Goal: Task Accomplishment & Management: Complete application form

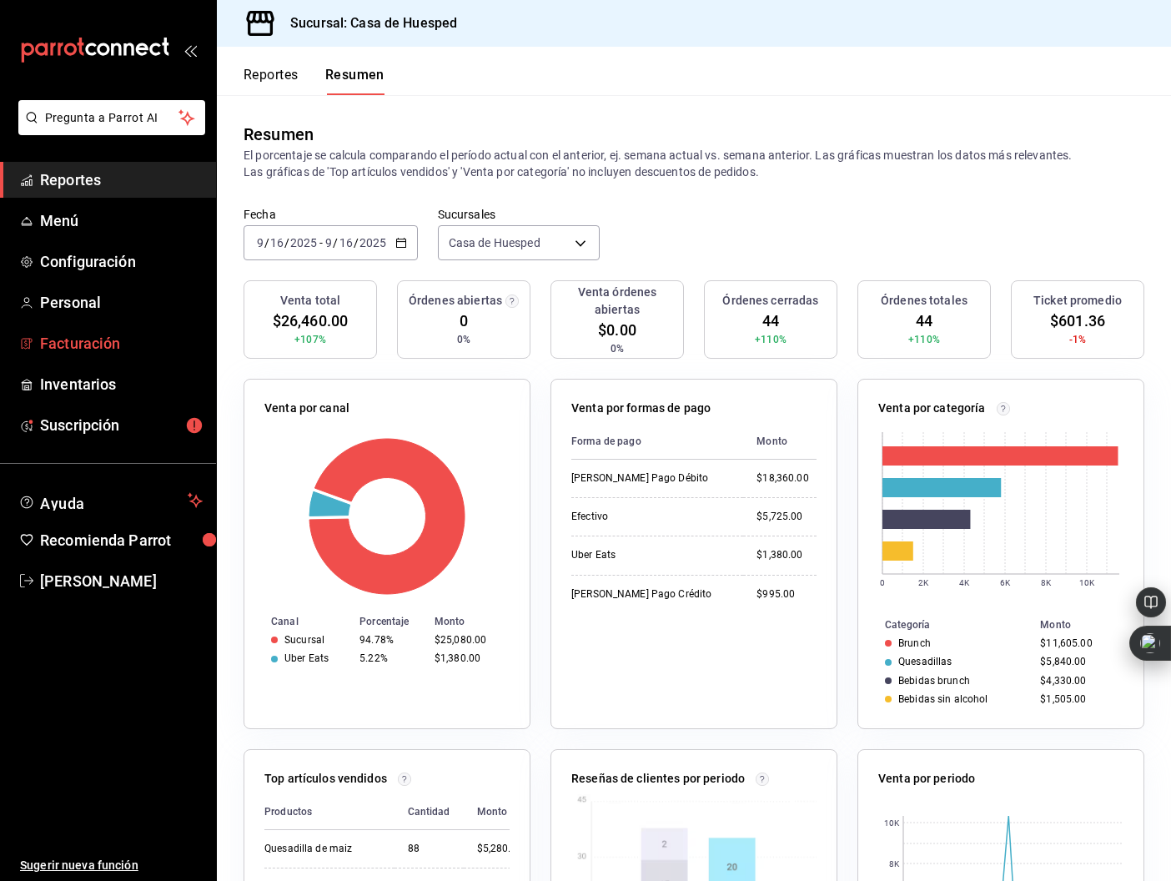
click at [100, 343] on span "Facturación" at bounding box center [121, 343] width 163 height 23
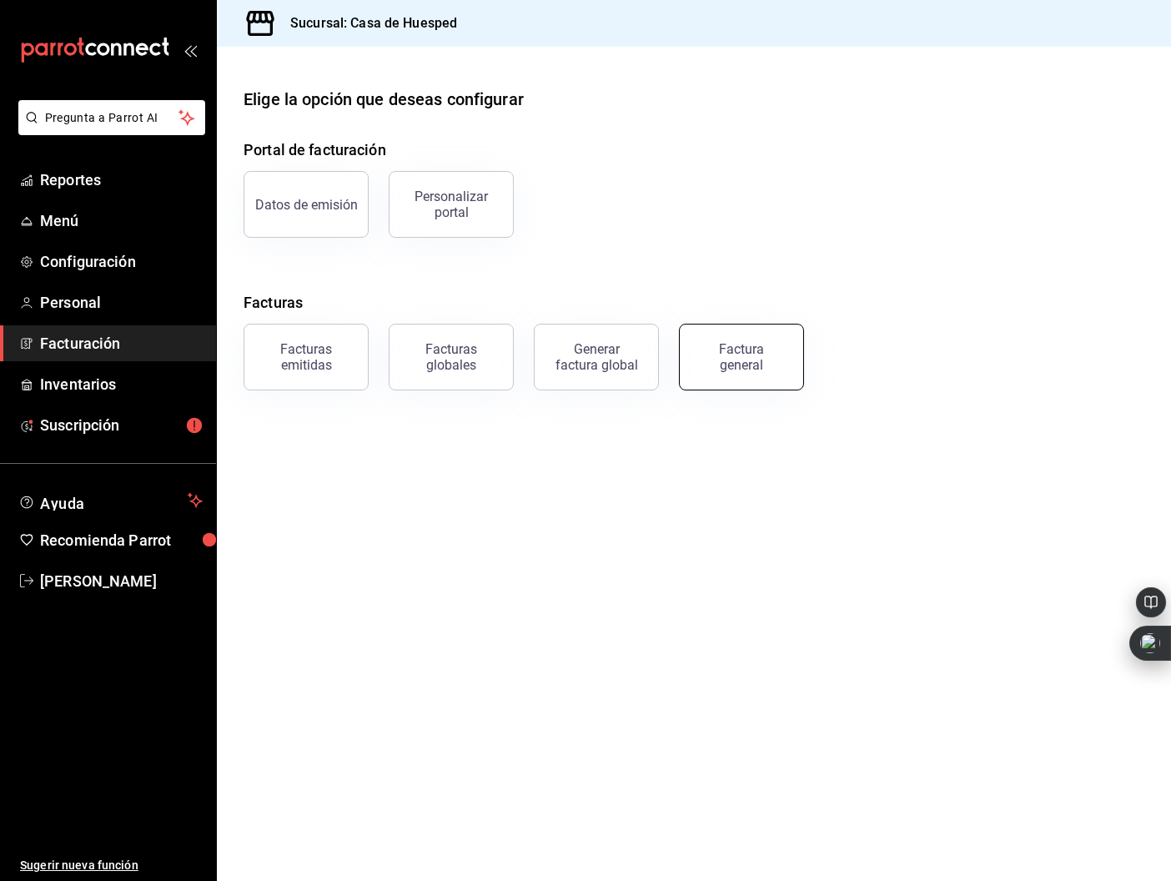
click at [761, 371] on button "Factura general" at bounding box center [741, 357] width 125 height 67
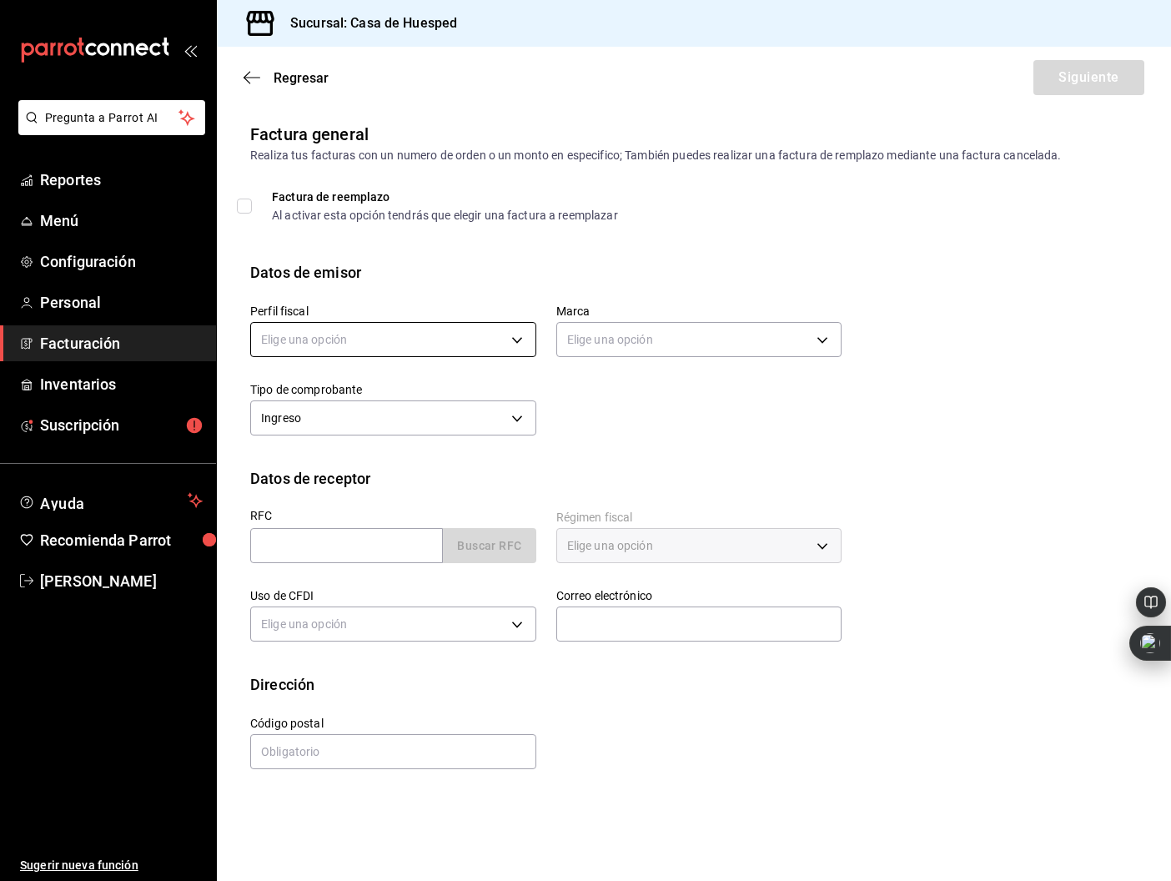
click at [405, 340] on body "Pregunta a Parrot AI Reportes Menú Configuración Personal Facturación Inventari…" at bounding box center [585, 440] width 1171 height 881
click at [389, 420] on li "[PERSON_NAME] [PERSON_NAME] [PERSON_NAME]" at bounding box center [398, 424] width 294 height 31
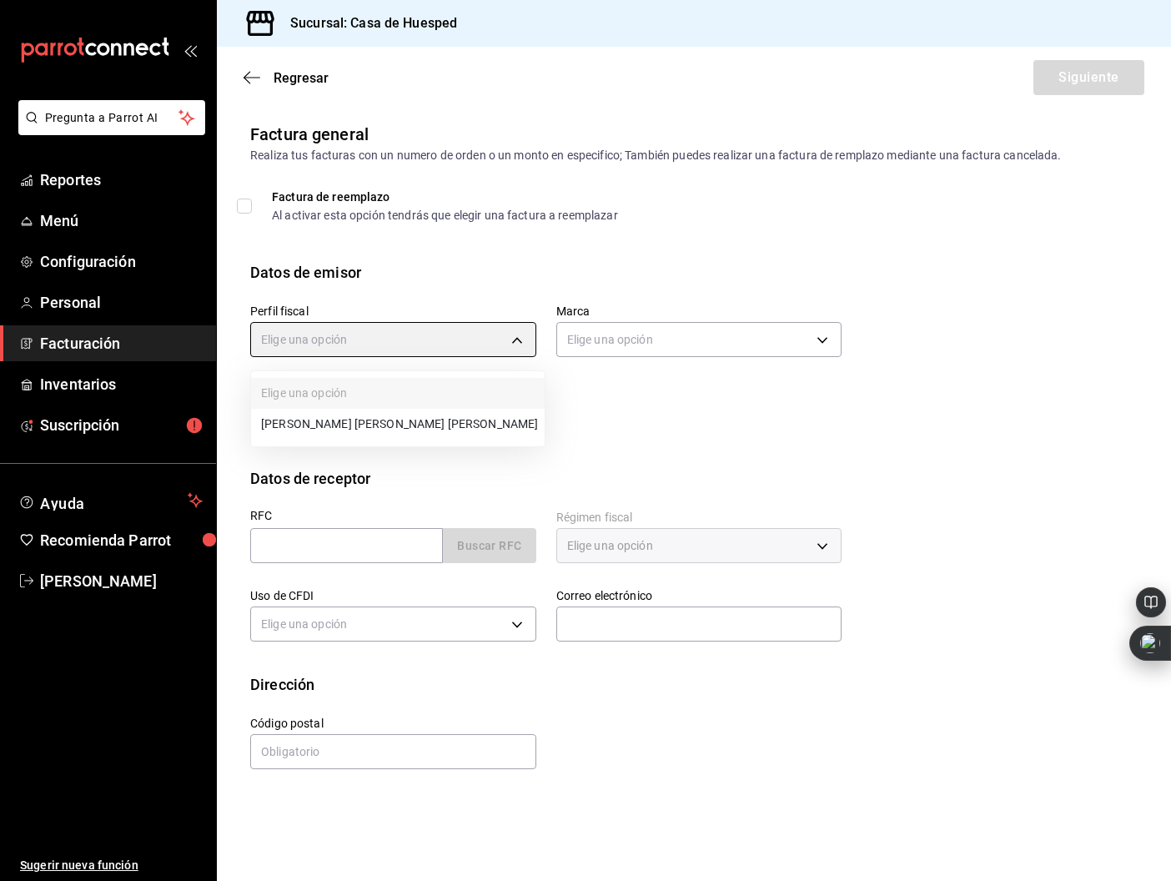
type input "5d0b8355-84ed-4ab5-8527-503e61b883e5"
type input "c16ab1b5-fb54-44a6-bdad-467be9a867be"
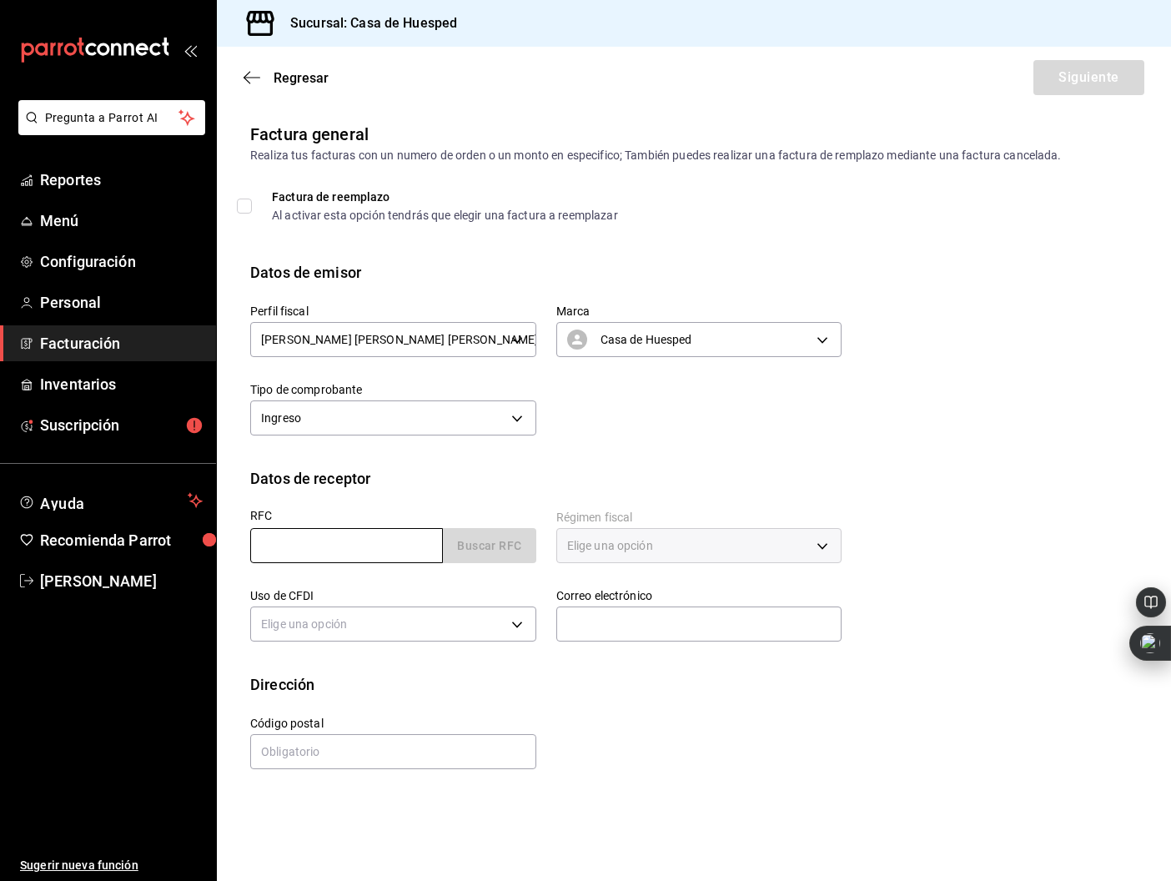
click at [332, 554] on input "text" at bounding box center [346, 545] width 193 height 35
paste input "MCI651010V22"
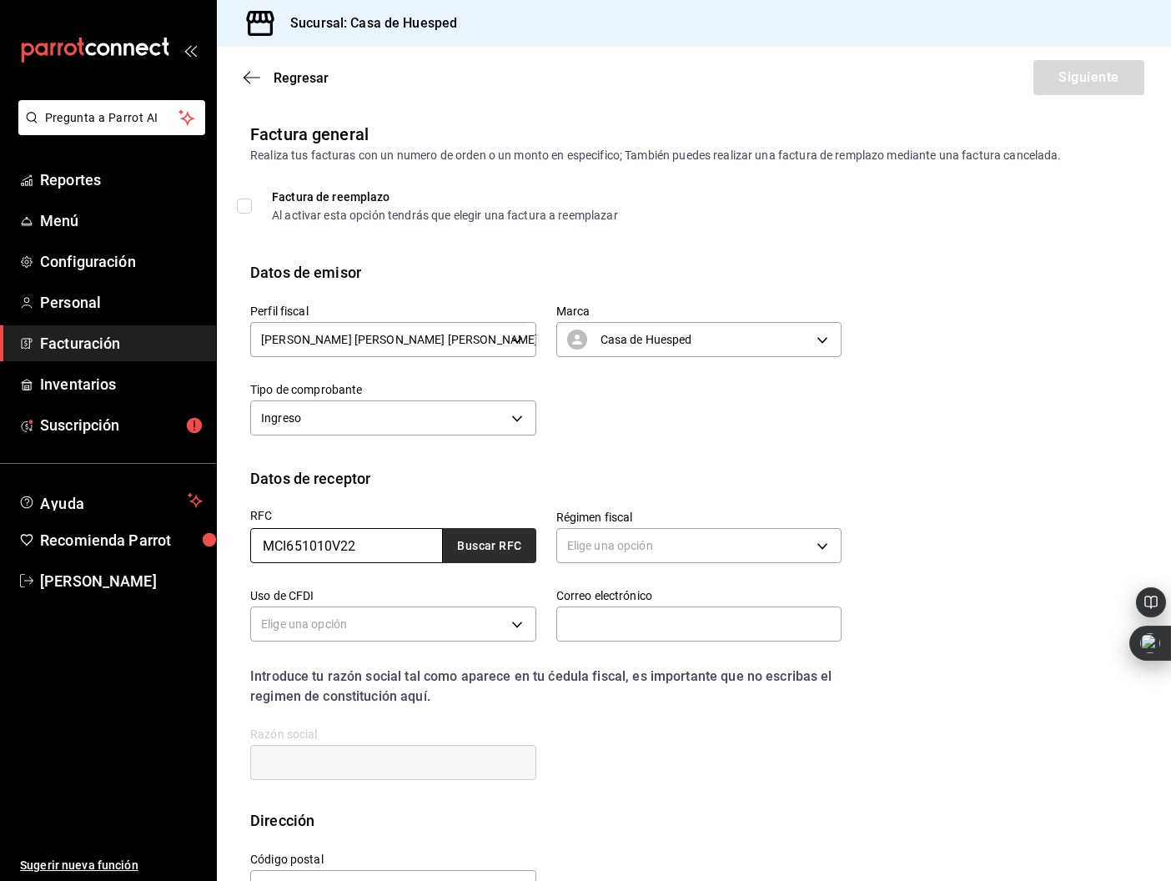
type input "MCI651010V22"
click at [469, 558] on button "Buscar RFC" at bounding box center [489, 545] width 93 height 35
type input "603"
type input "G03"
type input "[PERSON_NAME][EMAIL_ADDRESS][PERSON_NAME][DOMAIN_NAME]"
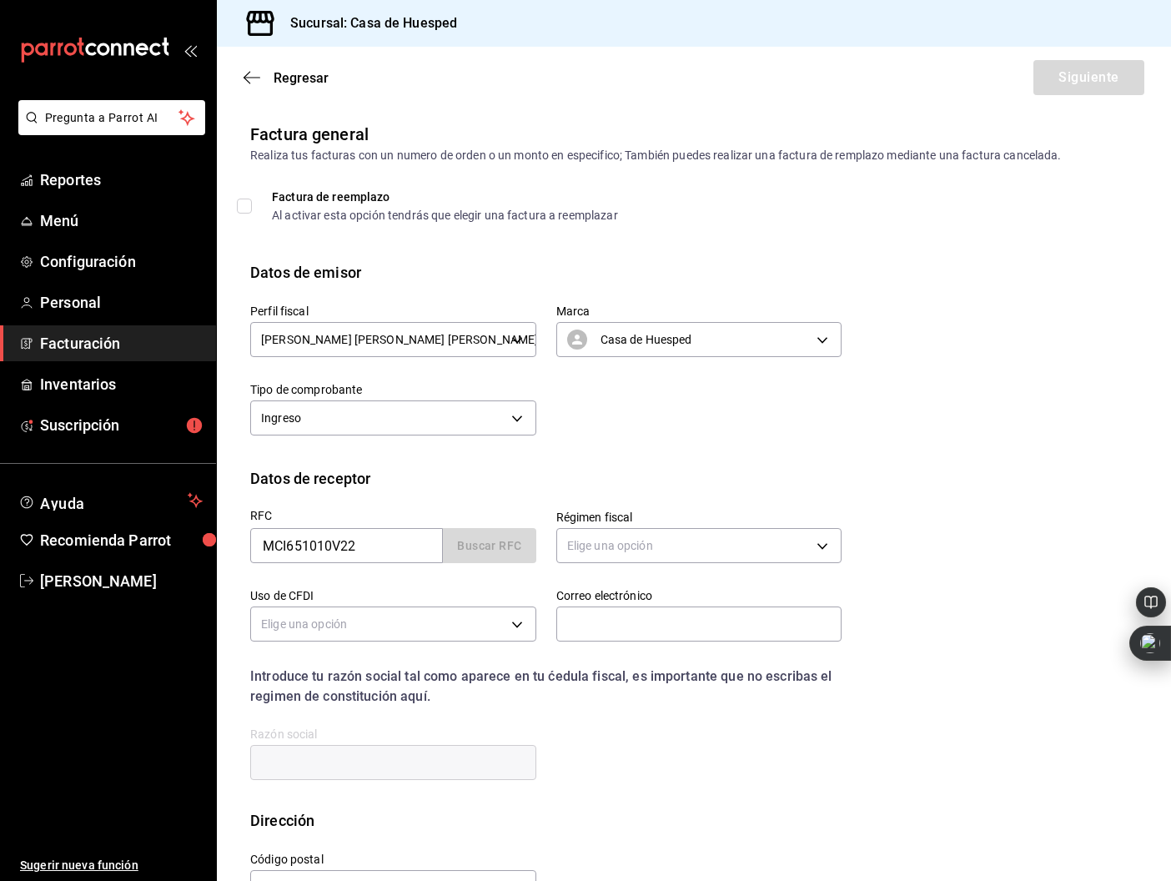
type input "31000"
type input "MUNICIPIO DE [GEOGRAPHIC_DATA]"
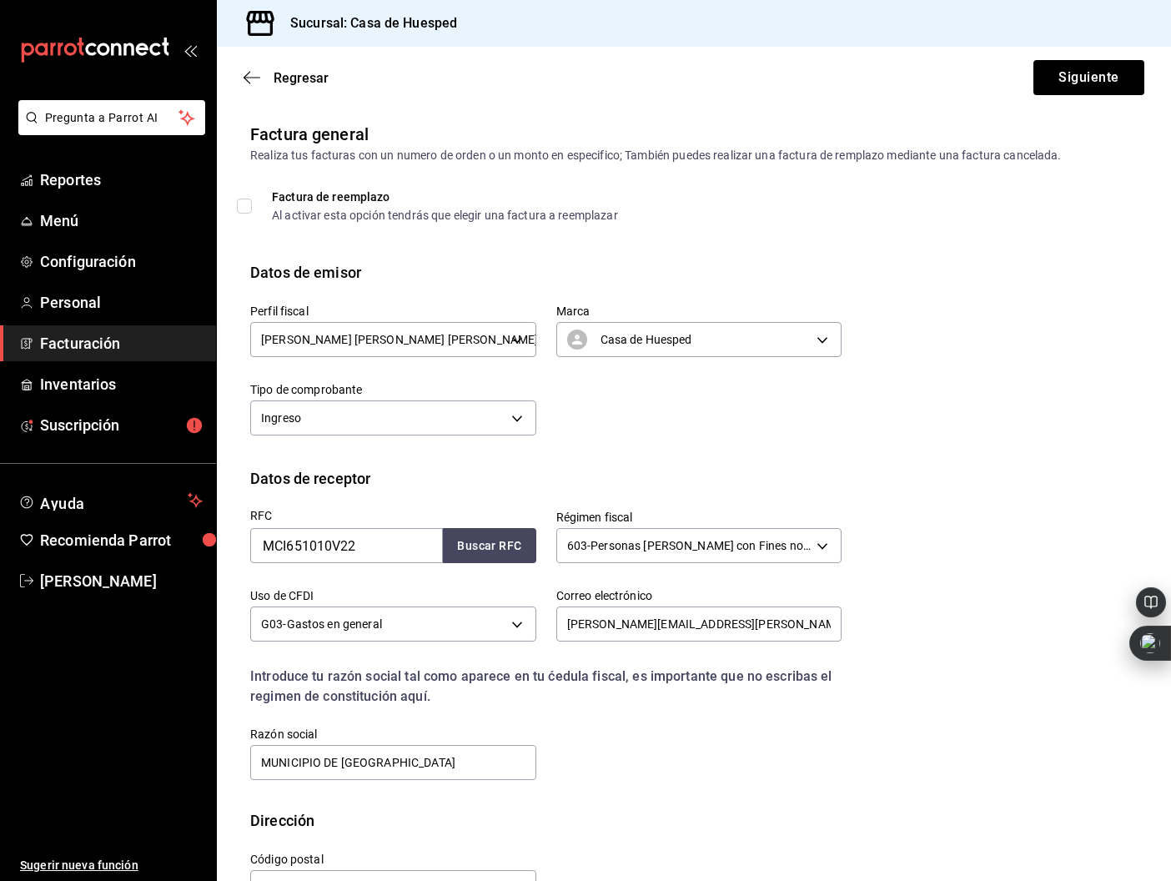
scroll to position [53, 0]
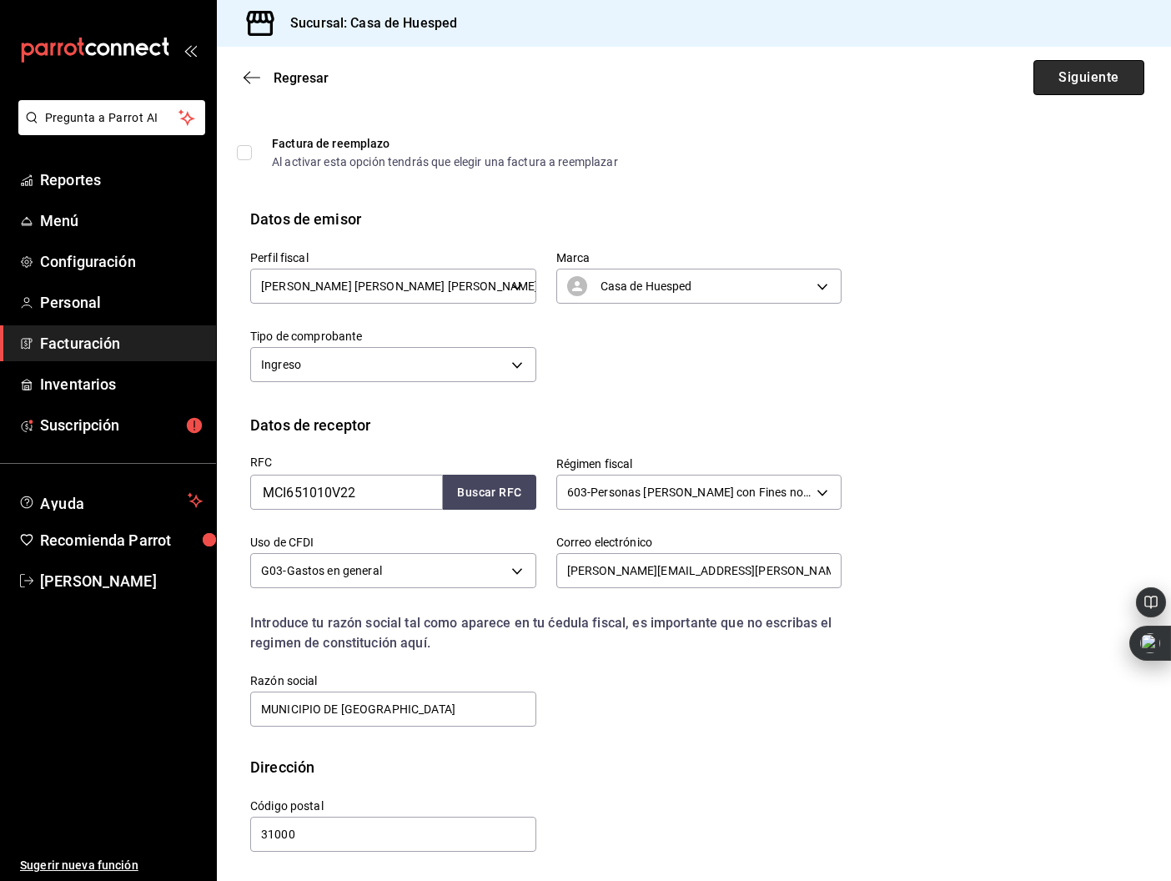
click at [1071, 68] on button "Siguiente" at bounding box center [1088, 77] width 111 height 35
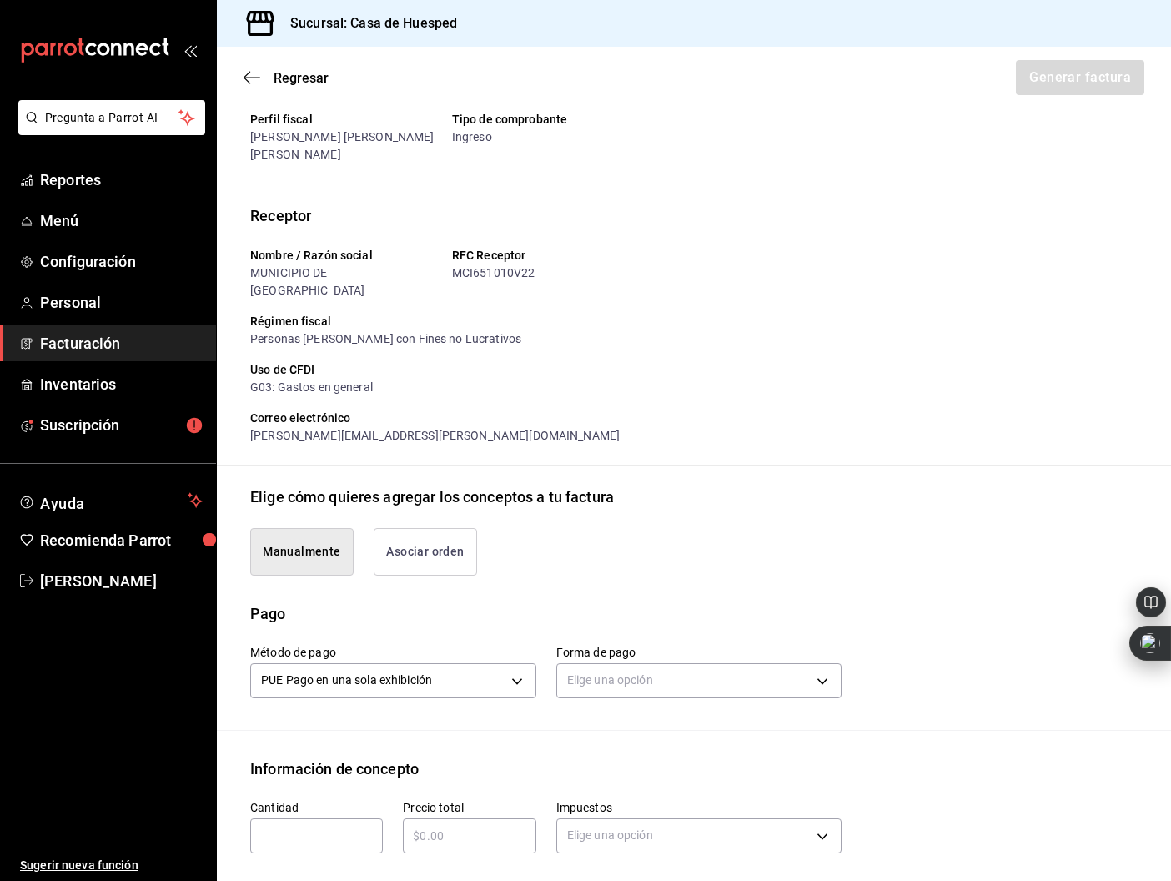
click at [415, 528] on button "Asociar orden" at bounding box center [425, 552] width 103 height 48
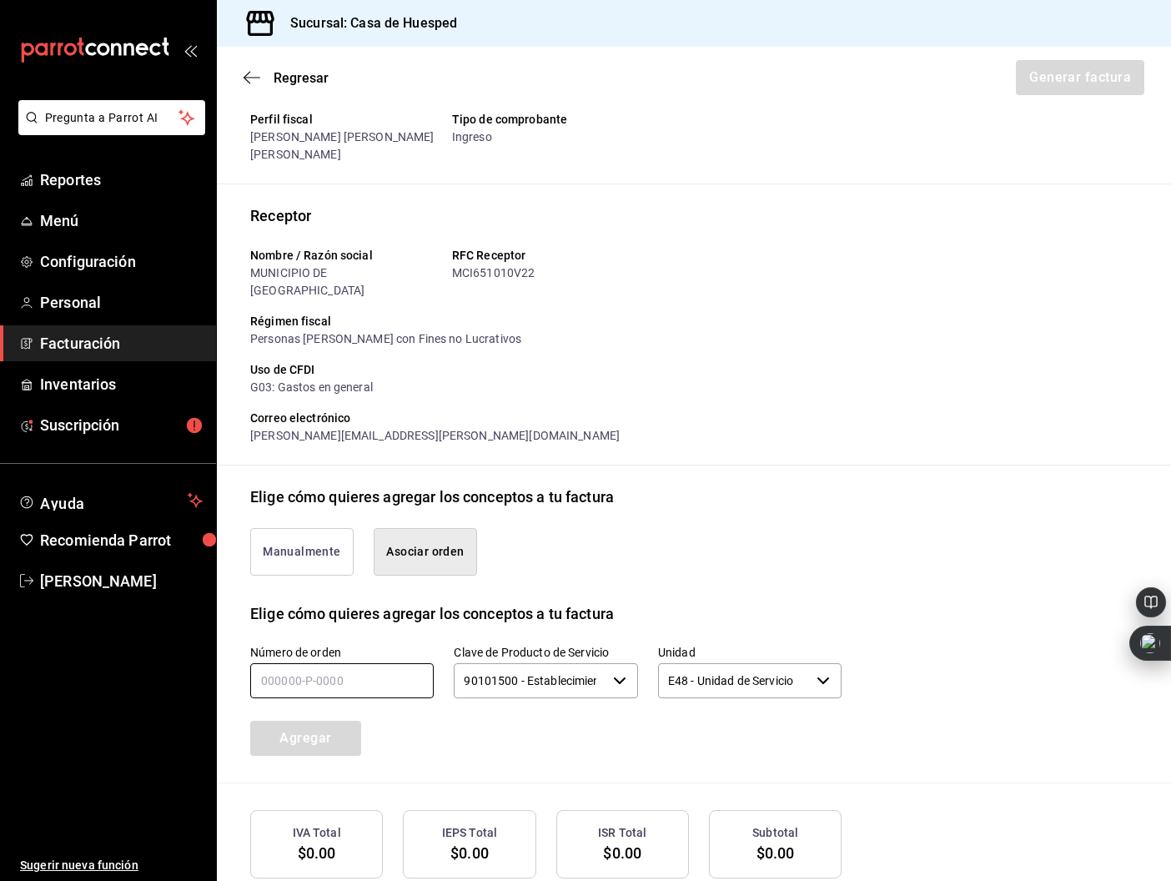
click at [325, 663] on input "text" at bounding box center [341, 680] width 183 height 35
type input "120925-p-0036"
click at [325, 720] on button "Agregar" at bounding box center [305, 737] width 111 height 35
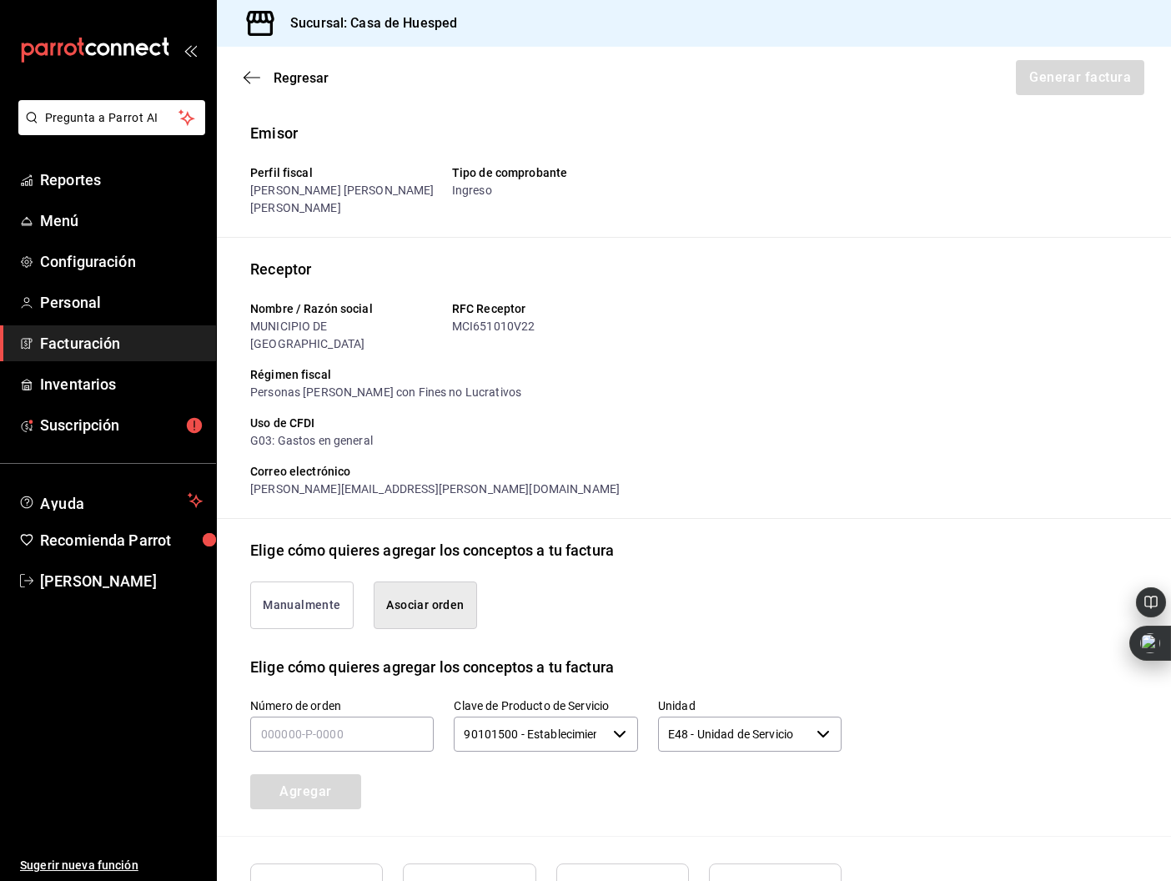
scroll to position [204, 0]
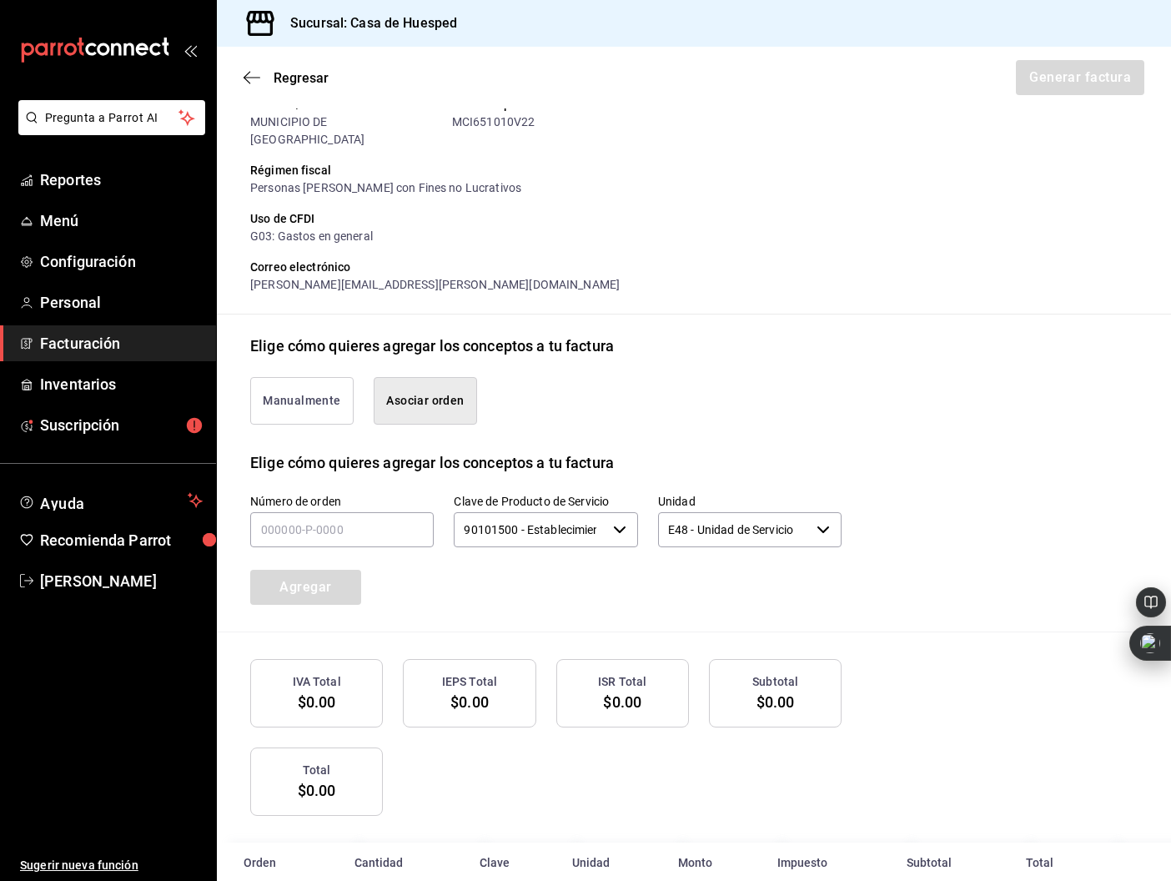
click at [1076, 249] on div "Receptor Nombre / Razón social MUNICIPIO DE CHIHUAHUA RFC Receptor MCI651010V22…" at bounding box center [693, 183] width 887 height 261
